Goal: Information Seeking & Learning: Compare options

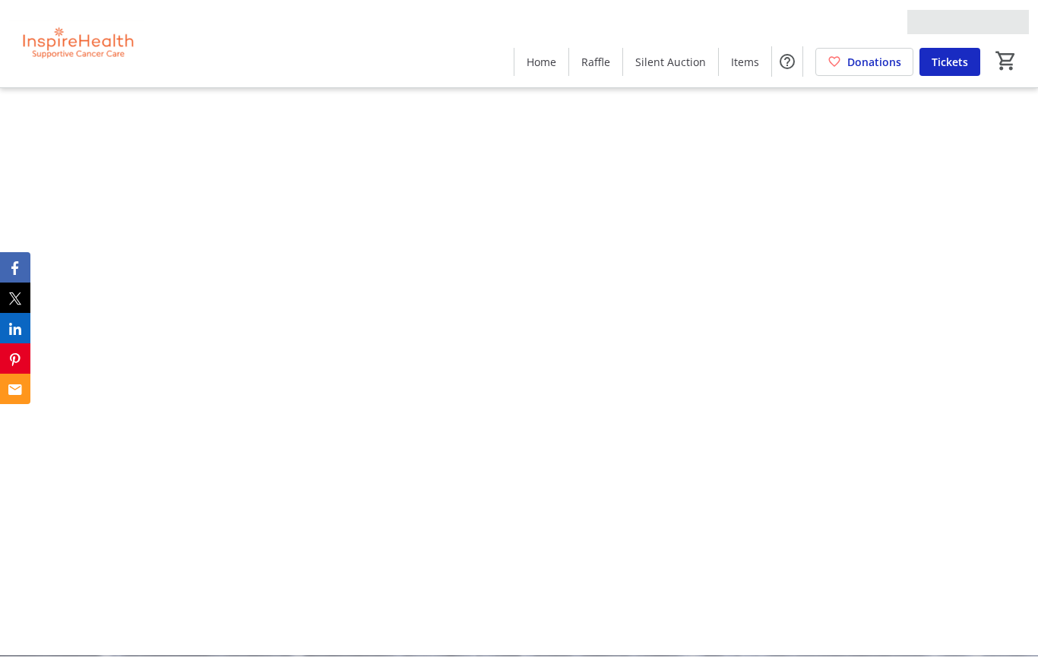
scroll to position [1, 0]
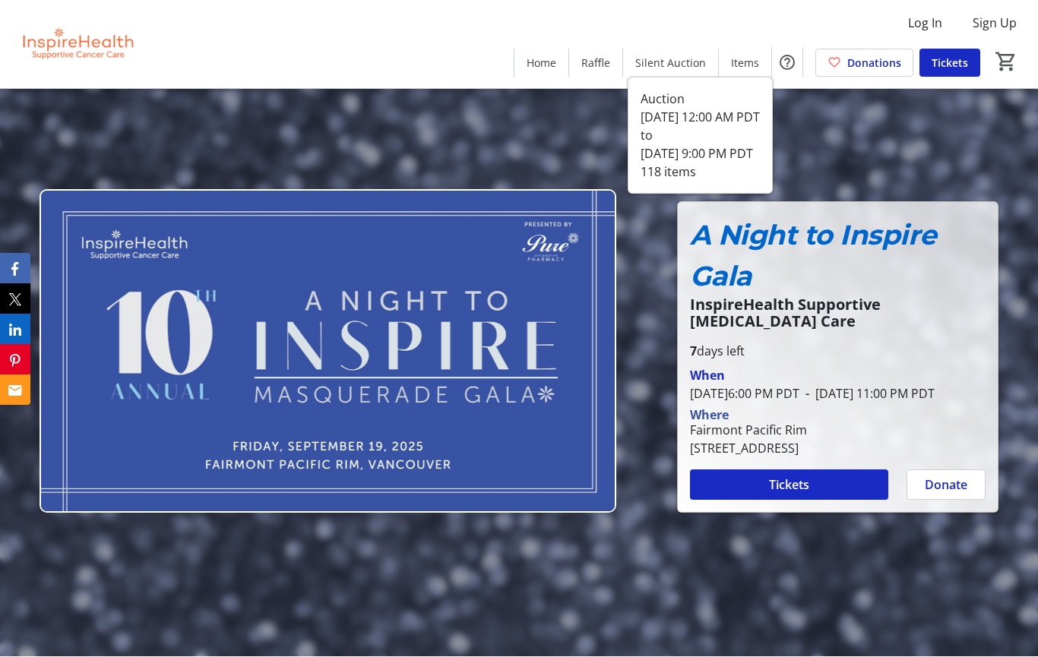
click at [678, 68] on span "Silent Auction" at bounding box center [670, 63] width 71 height 16
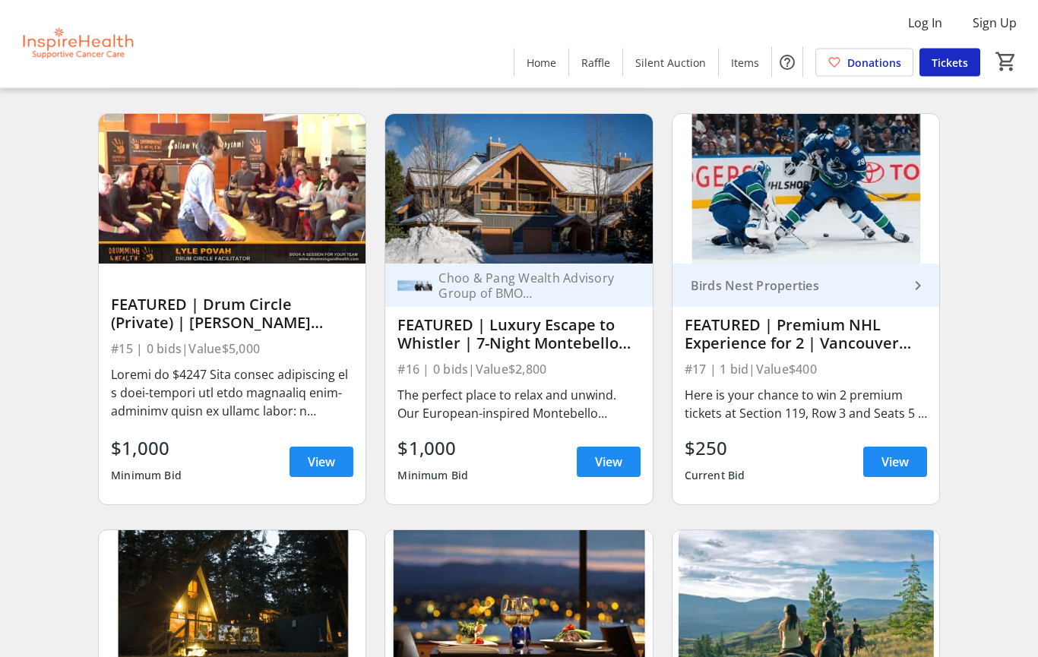
scroll to position [529, 0]
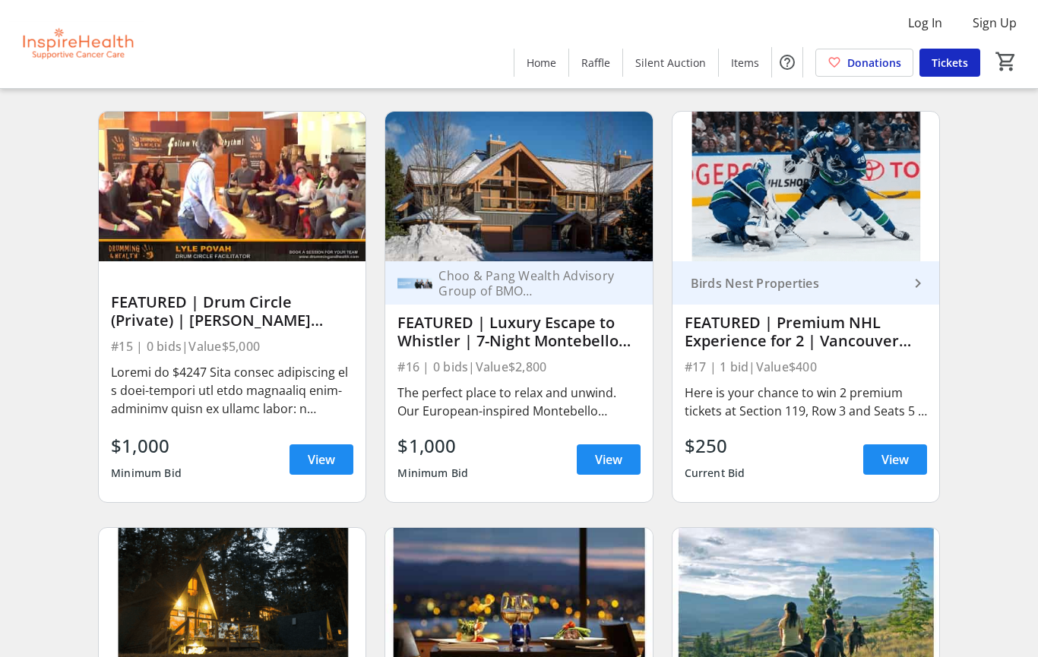
click at [921, 457] on span at bounding box center [895, 460] width 64 height 36
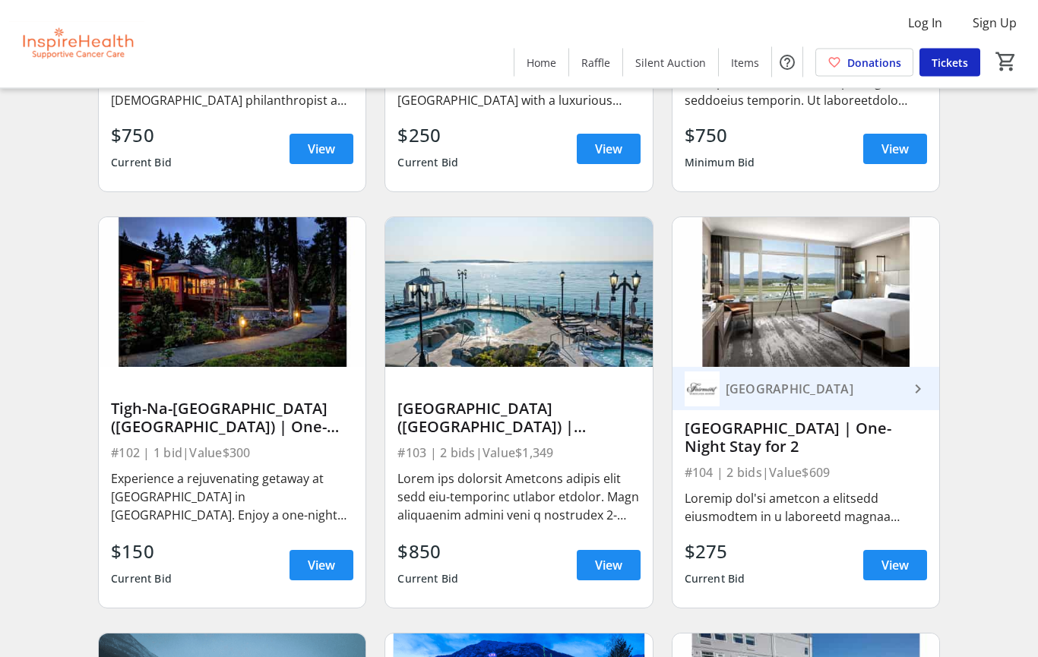
scroll to position [1258, 0]
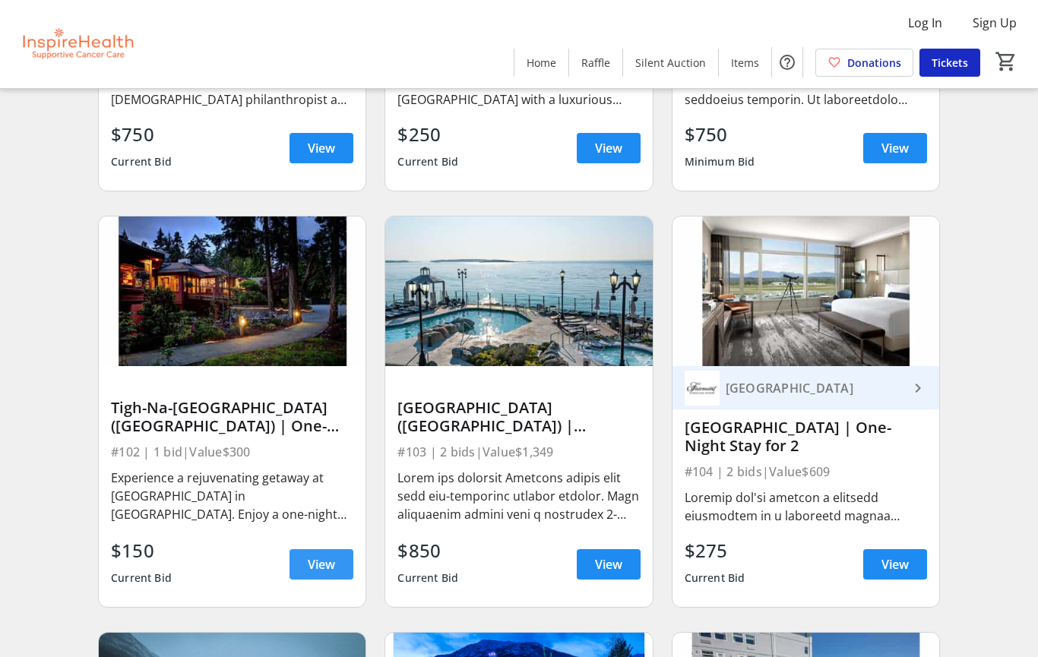
click at [317, 563] on span "View" at bounding box center [321, 565] width 27 height 18
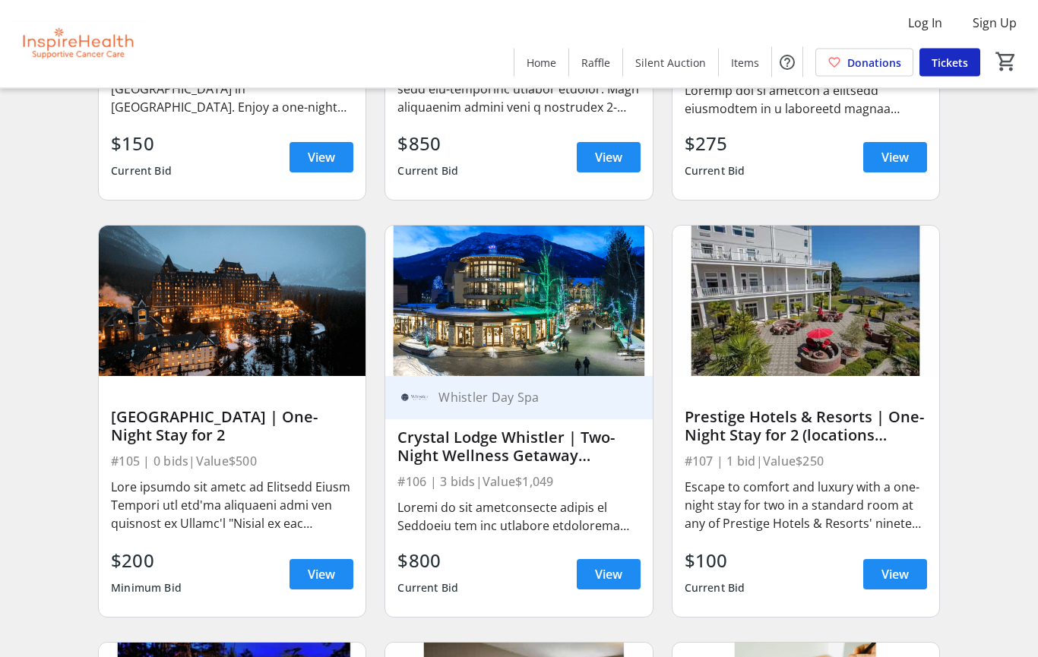
scroll to position [1665, 0]
click at [605, 569] on span "View" at bounding box center [608, 574] width 27 height 18
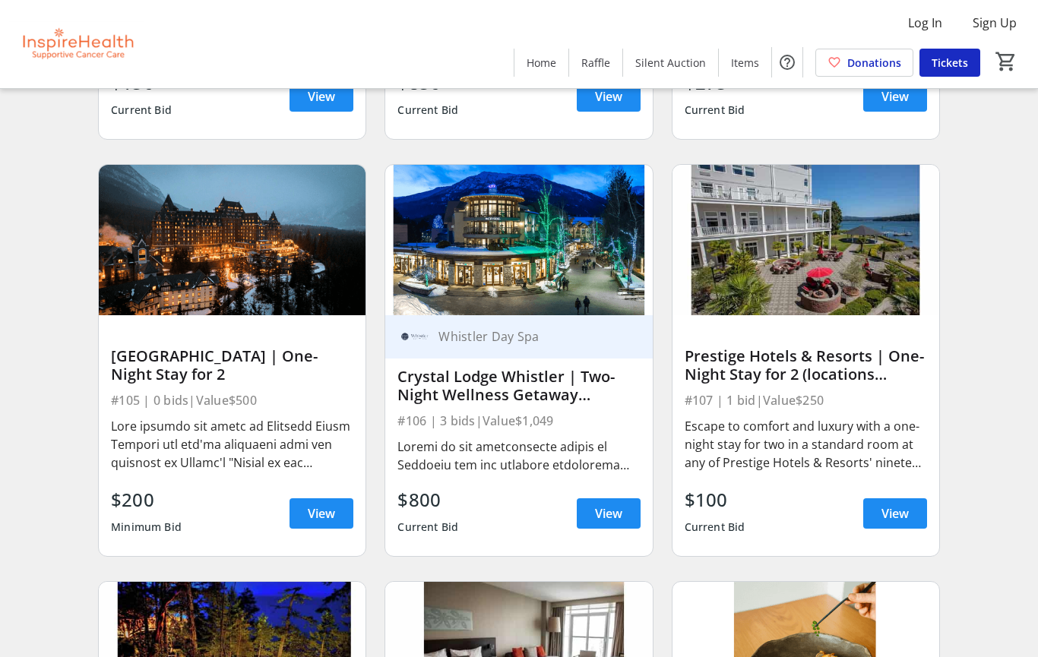
scroll to position [1728, 0]
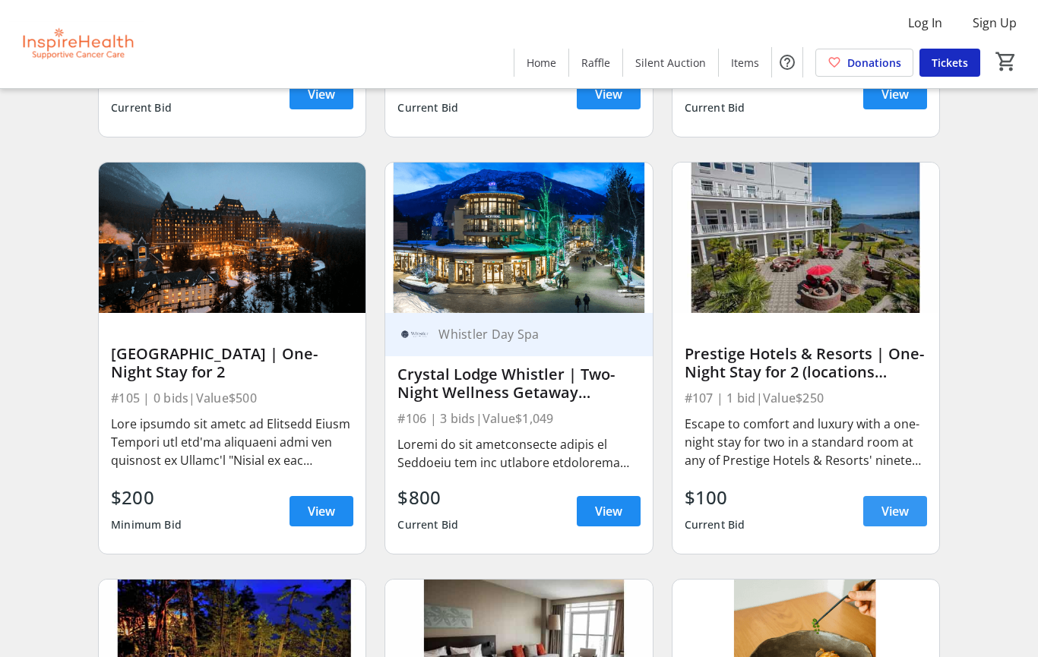
click at [904, 524] on span at bounding box center [895, 511] width 64 height 36
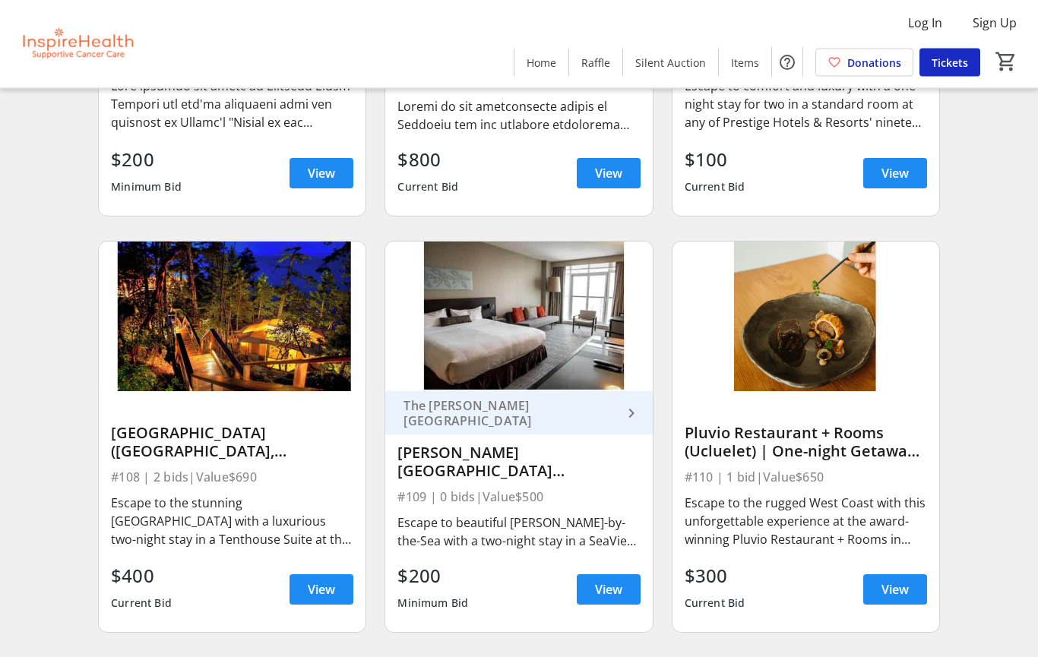
scroll to position [2066, 0]
click at [328, 591] on span "View" at bounding box center [321, 590] width 27 height 18
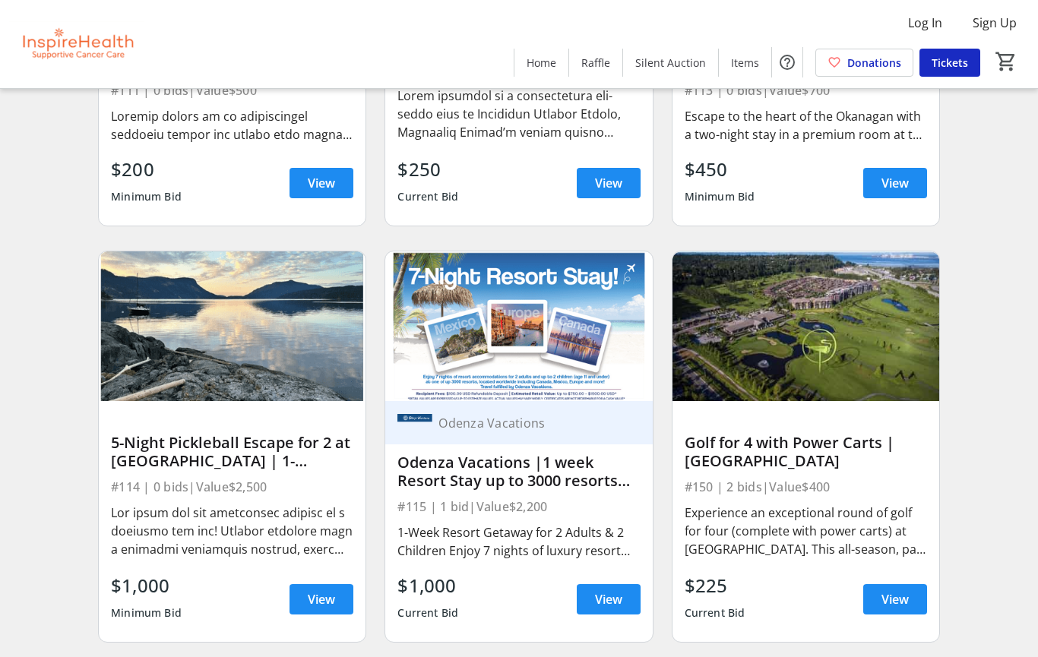
scroll to position [2883, 0]
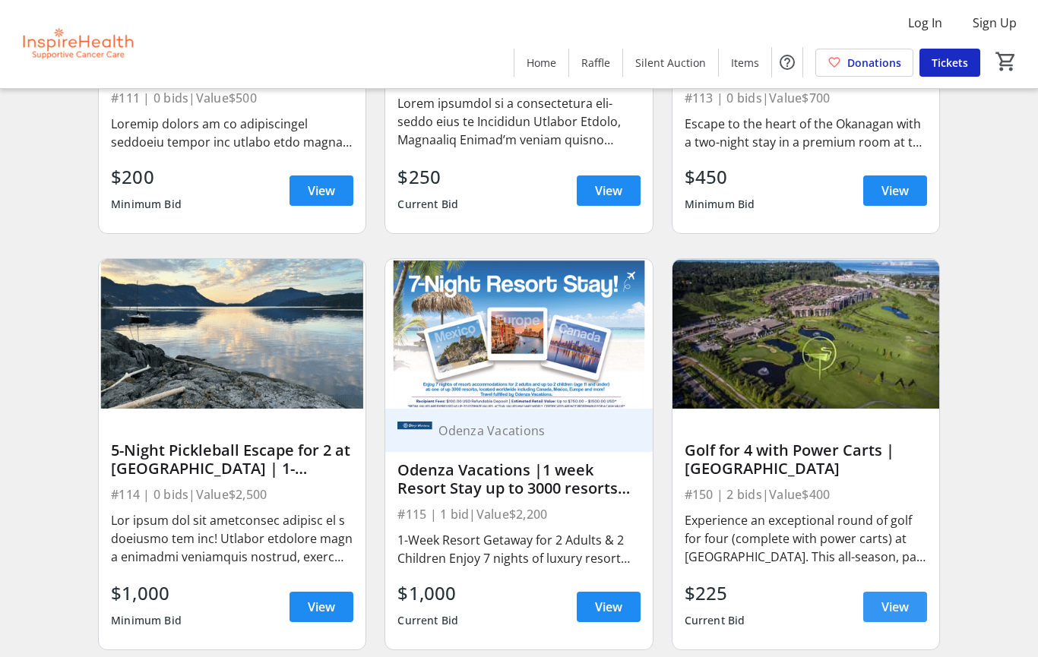
click at [907, 612] on span "View" at bounding box center [895, 607] width 27 height 18
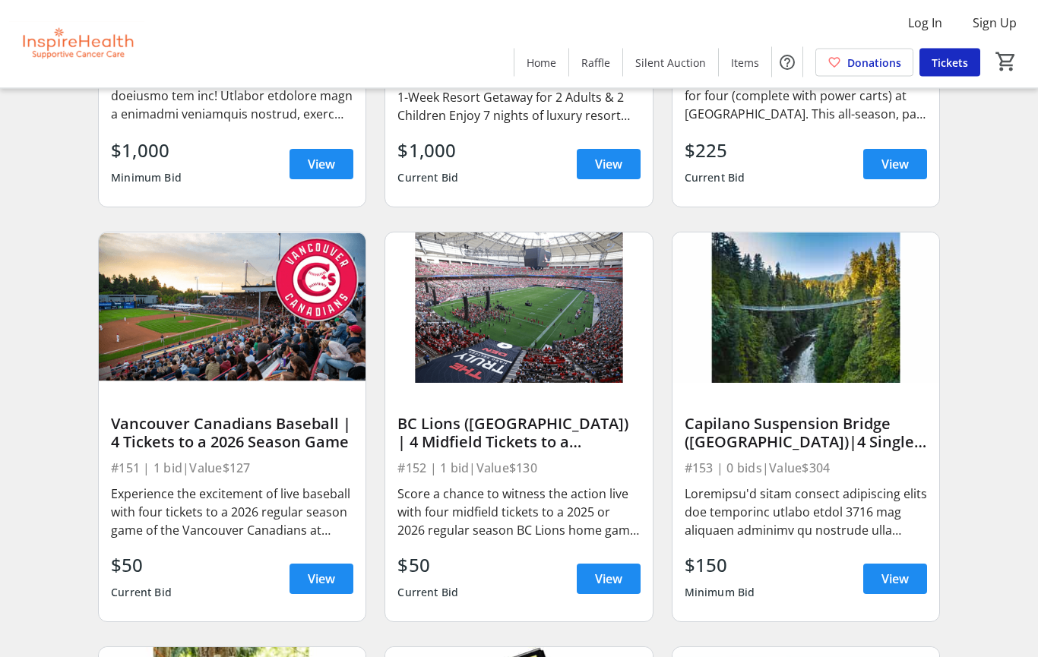
scroll to position [3326, 0]
click at [602, 579] on span "View" at bounding box center [608, 579] width 27 height 18
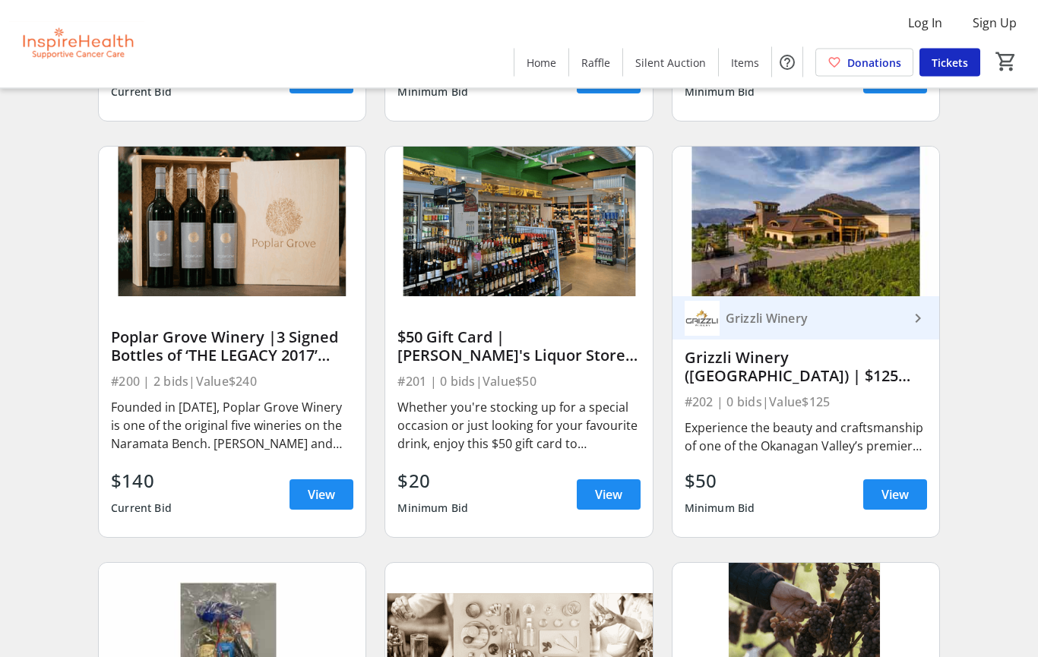
scroll to position [5495, 0]
click at [325, 492] on span "View" at bounding box center [321, 495] width 27 height 18
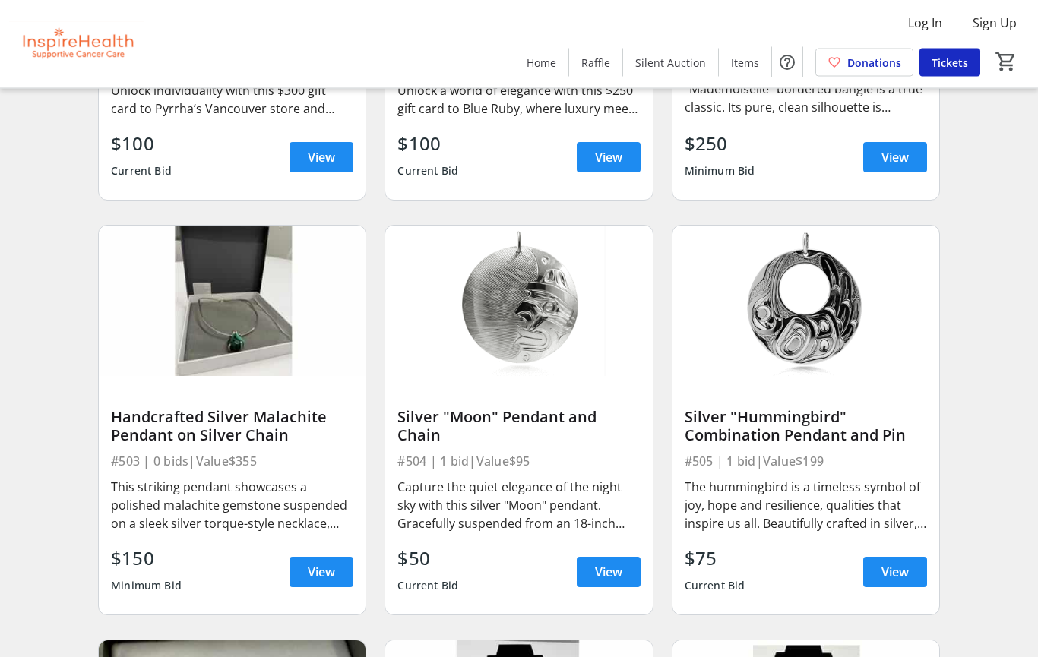
scroll to position [7914, 0]
click at [906, 578] on span "View" at bounding box center [895, 572] width 27 height 18
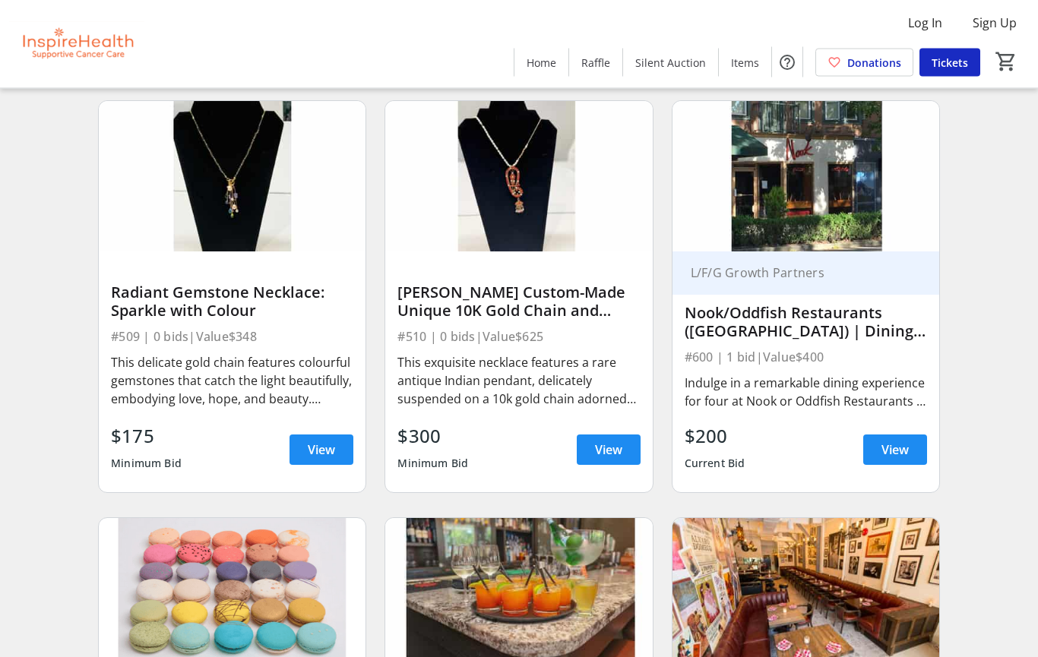
scroll to position [8869, 0]
click at [900, 451] on span "View" at bounding box center [895, 450] width 27 height 18
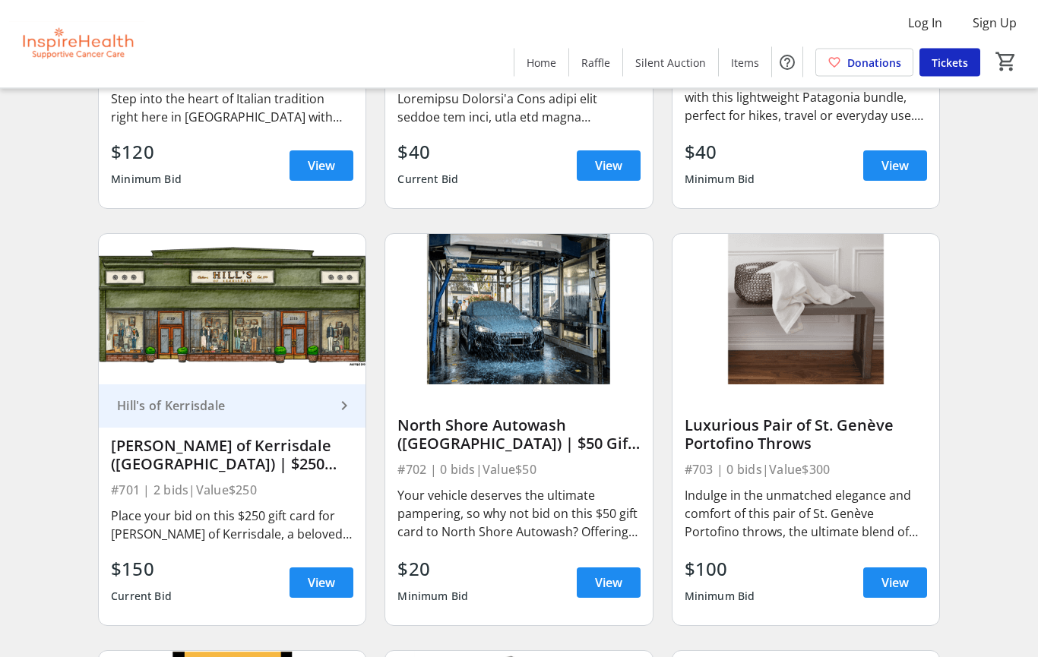
scroll to position [10403, 0]
click at [331, 583] on span "View" at bounding box center [321, 583] width 27 height 18
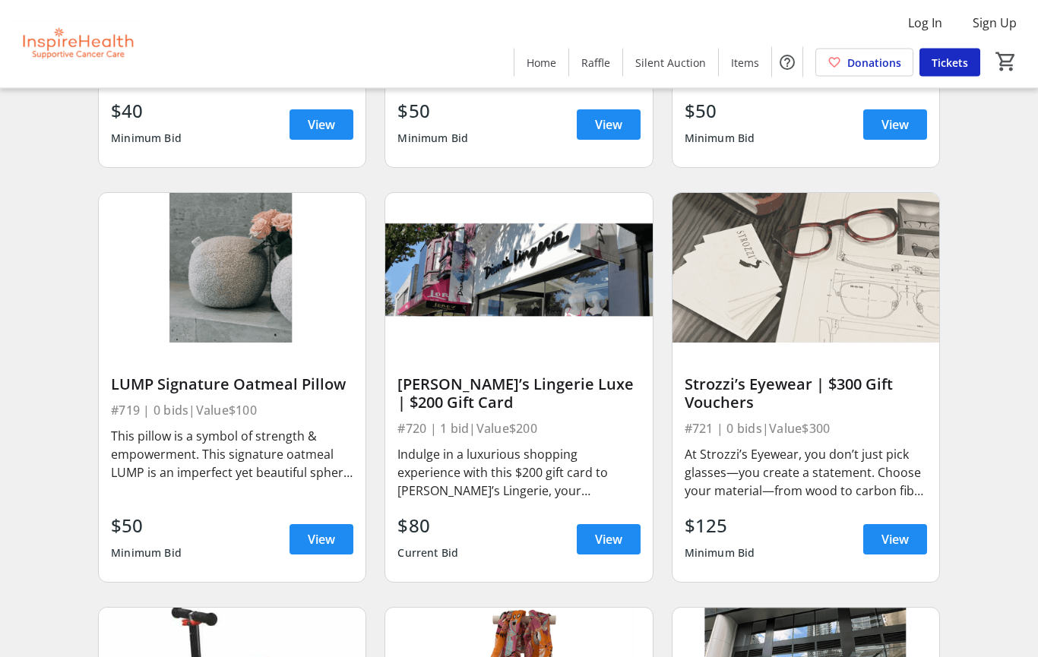
scroll to position [12941, 0]
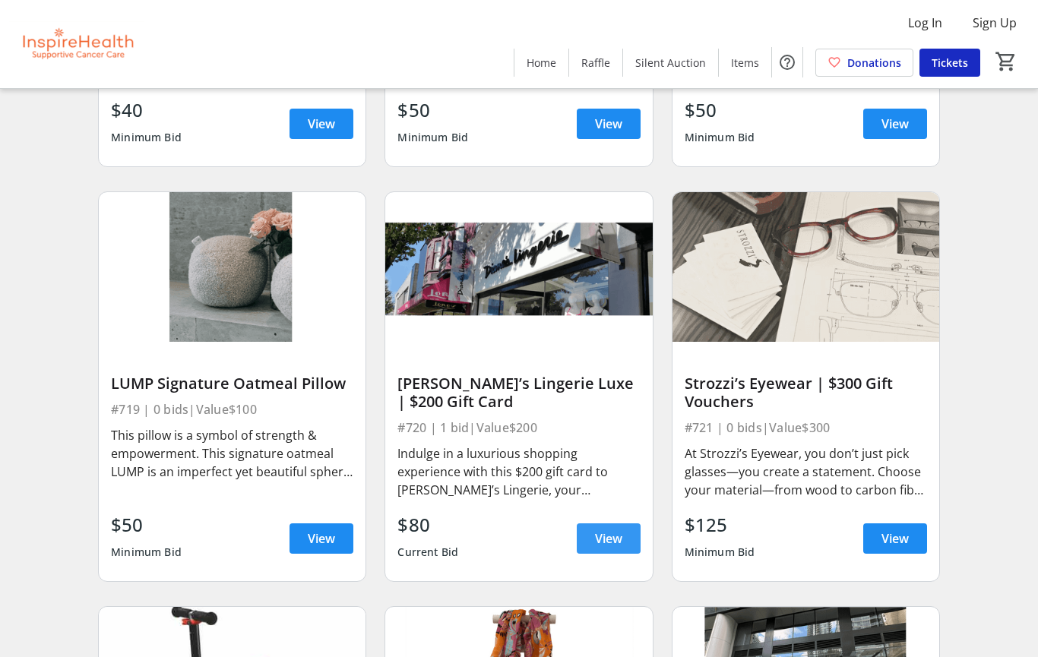
click at [606, 543] on span "View" at bounding box center [608, 539] width 27 height 18
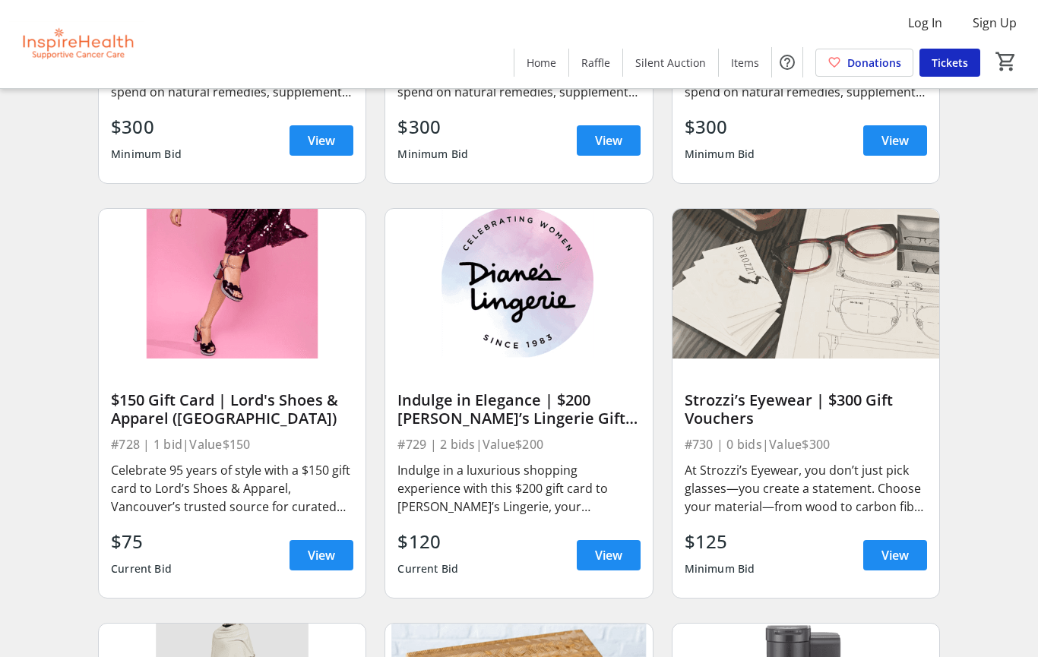
scroll to position [14172, 0]
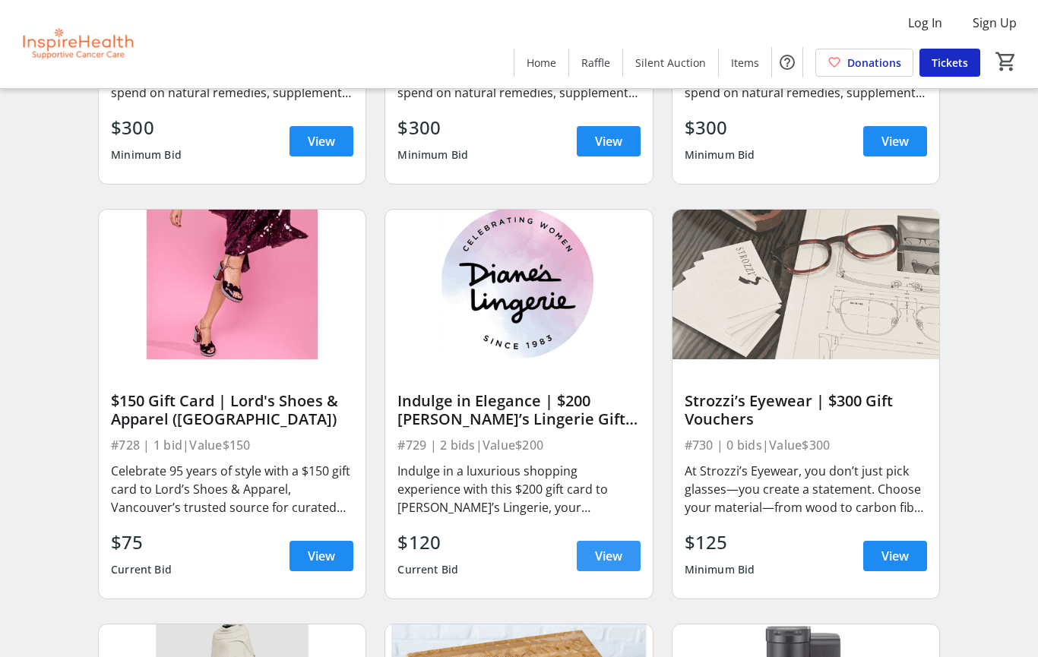
click at [607, 553] on span "View" at bounding box center [608, 556] width 27 height 18
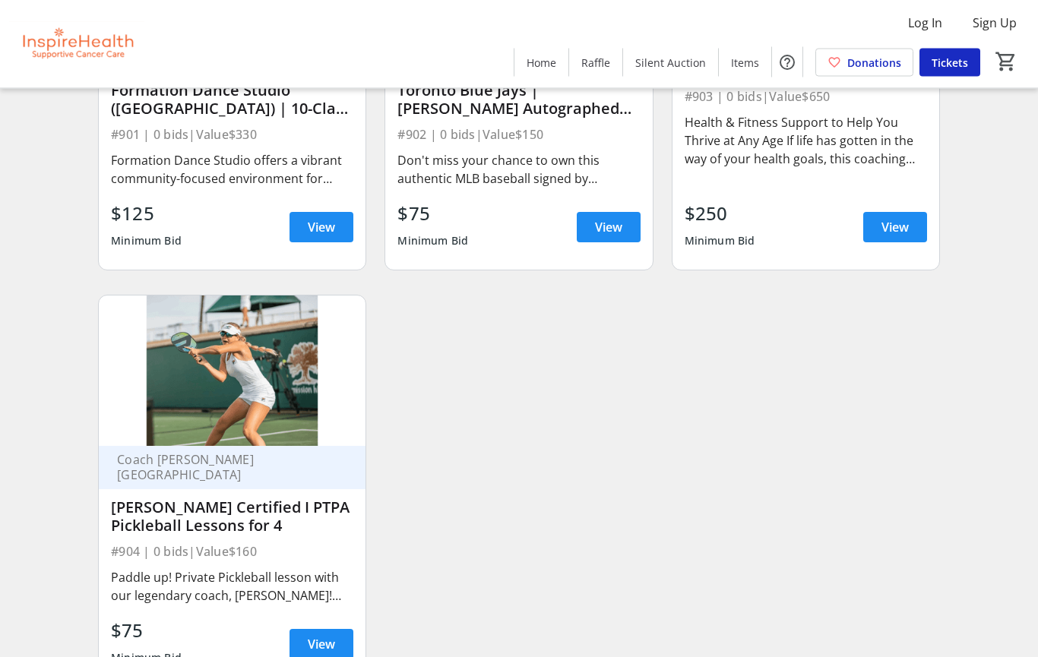
scroll to position [16165, 0]
